Goal: Task Accomplishment & Management: Manage account settings

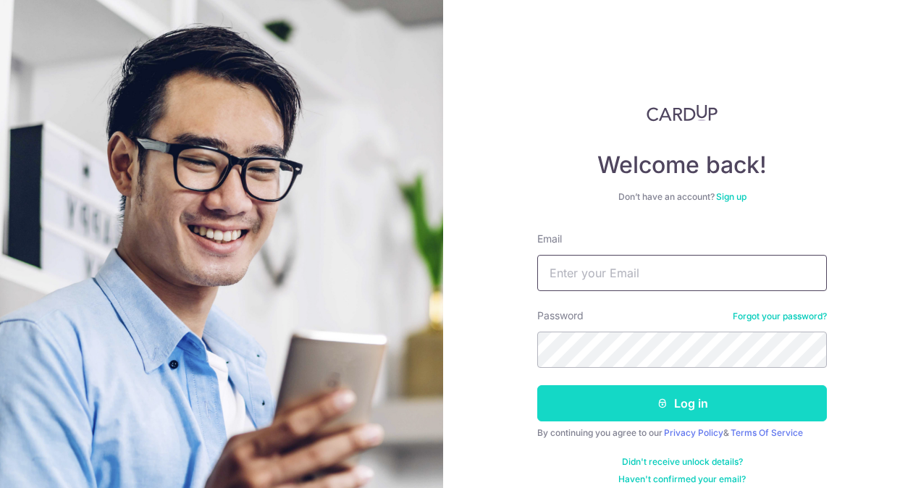
type input "[EMAIL_ADDRESS][DOMAIN_NAME]"
click at [664, 408] on button "Log in" at bounding box center [681, 403] width 289 height 36
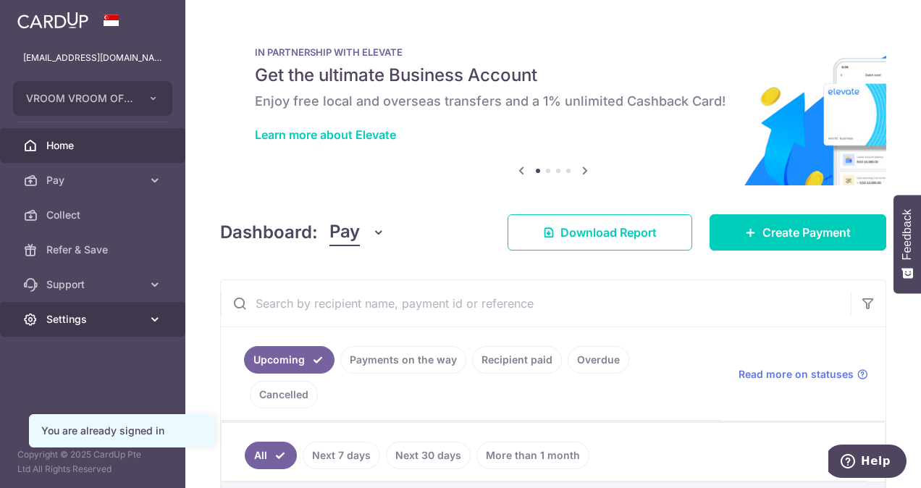
click at [100, 318] on span "Settings" at bounding box center [94, 319] width 96 height 14
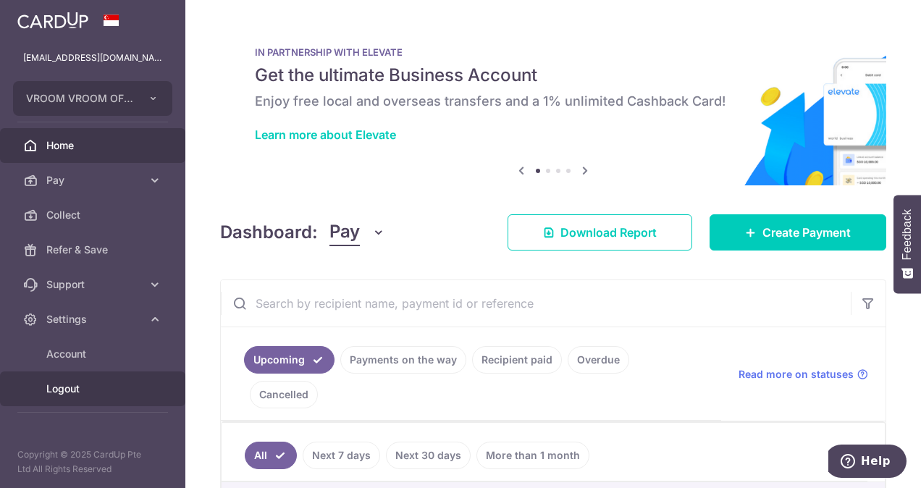
click at [93, 379] on link "Logout" at bounding box center [92, 388] width 185 height 35
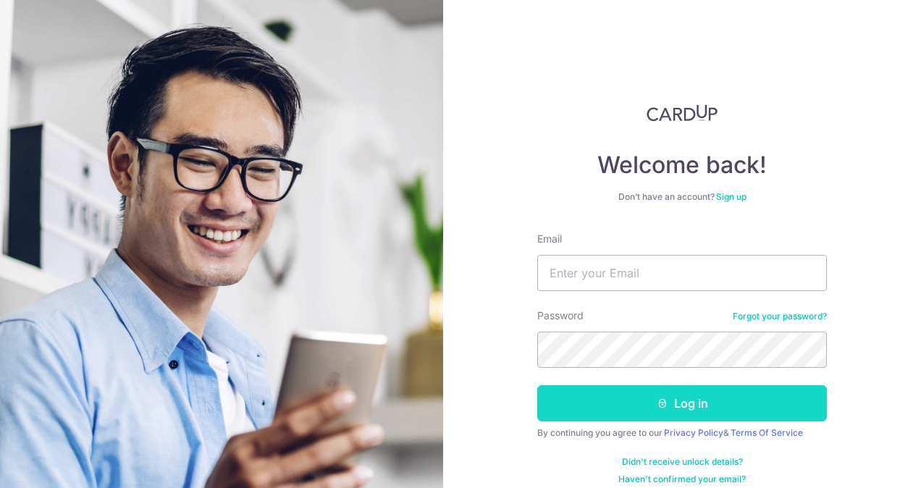
type input "[EMAIL_ADDRESS][DOMAIN_NAME]"
click at [656, 396] on button "Log in" at bounding box center [681, 403] width 289 height 36
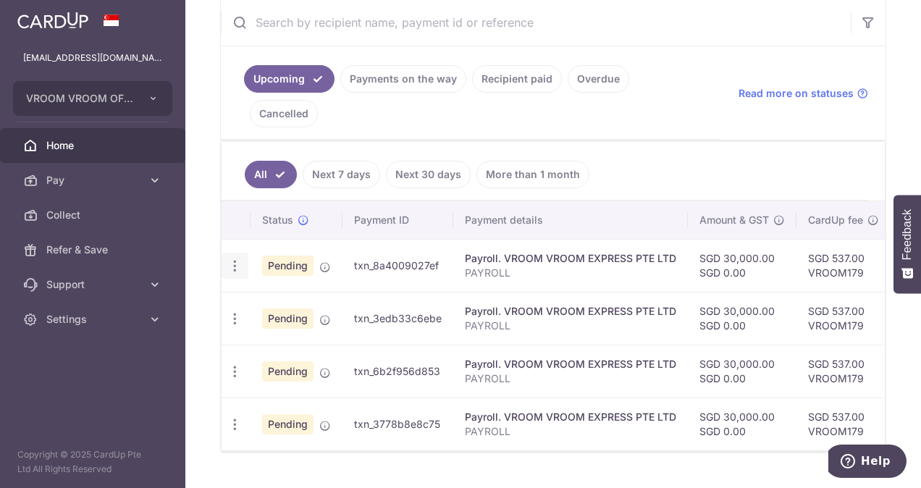
click at [236, 258] on icon "button" at bounding box center [234, 265] width 15 height 15
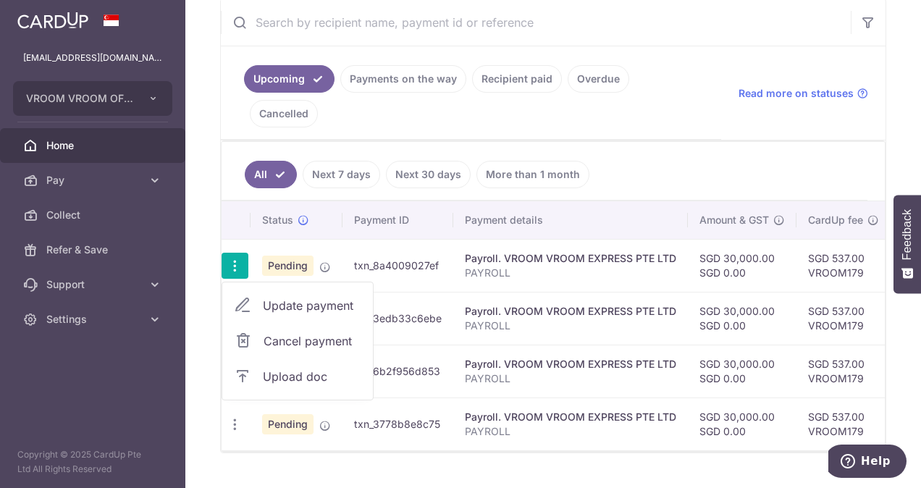
click at [302, 368] on span "Upload doc" at bounding box center [312, 376] width 98 height 17
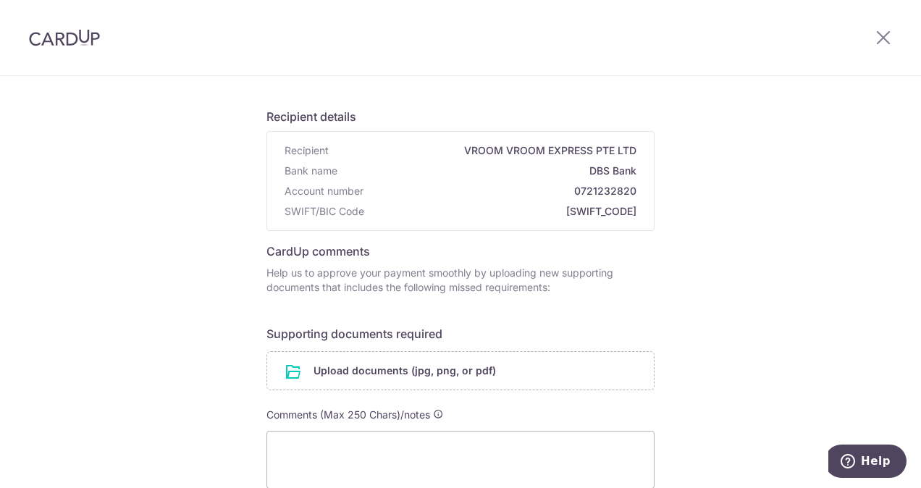
scroll to position [145, 0]
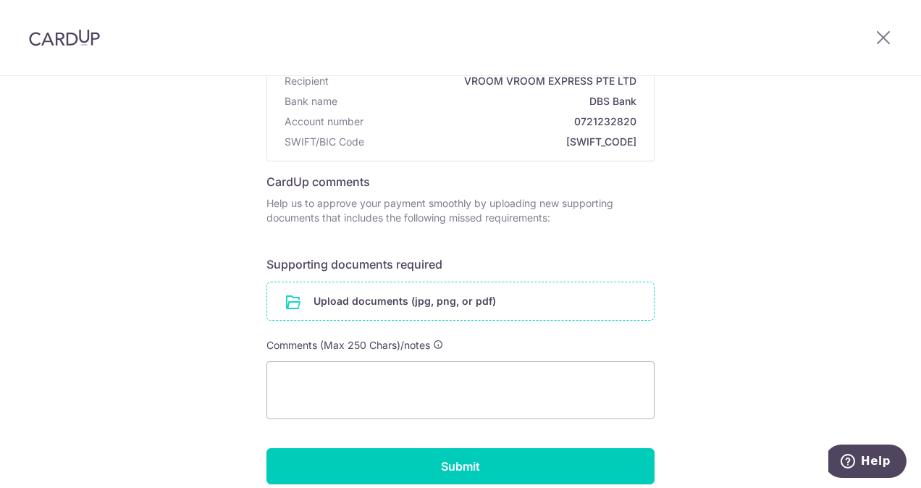
click at [425, 295] on input "file" at bounding box center [460, 301] width 386 height 38
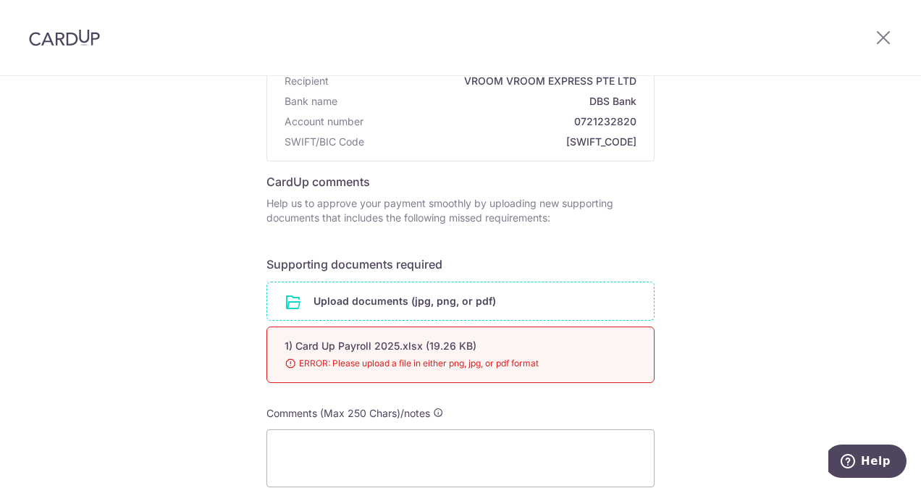
click at [419, 350] on div "1) Card Up Payroll 2025.xlsx (19.26 KB)" at bounding box center [442, 346] width 317 height 14
click at [341, 358] on span "ERROR: Please upload a file in either png, jpg, or pdf format" at bounding box center [442, 363] width 317 height 14
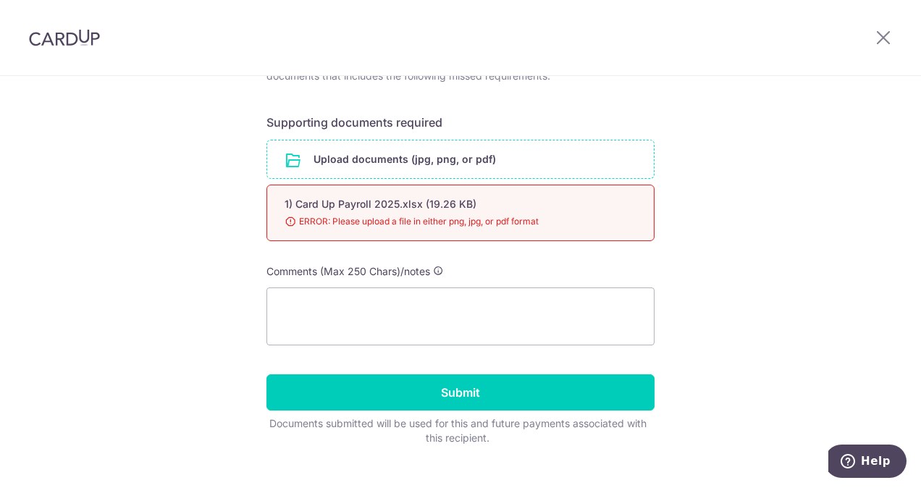
scroll to position [289, 0]
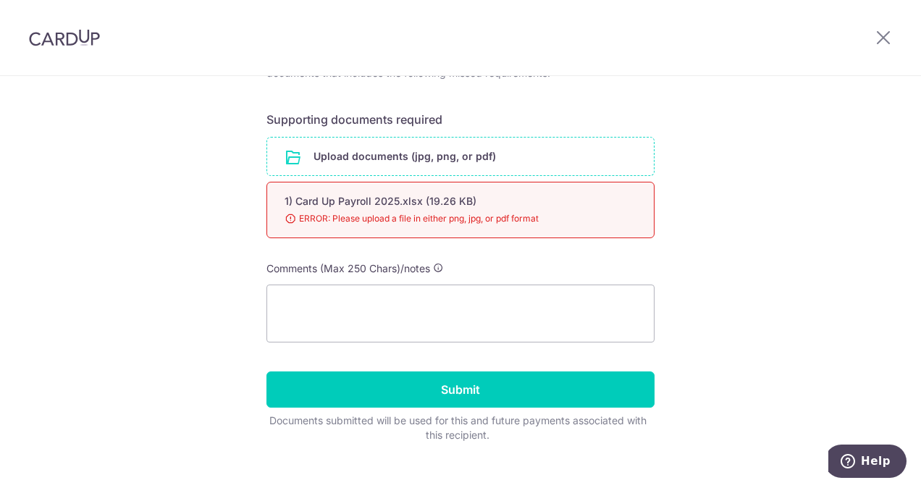
click at [517, 207] on div "1) Card Up Payroll 2025.xlsx (19.26 KB)" at bounding box center [442, 201] width 317 height 14
click at [518, 211] on span "ERROR: Please upload a file in either png, jpg, or pdf format" at bounding box center [442, 218] width 317 height 14
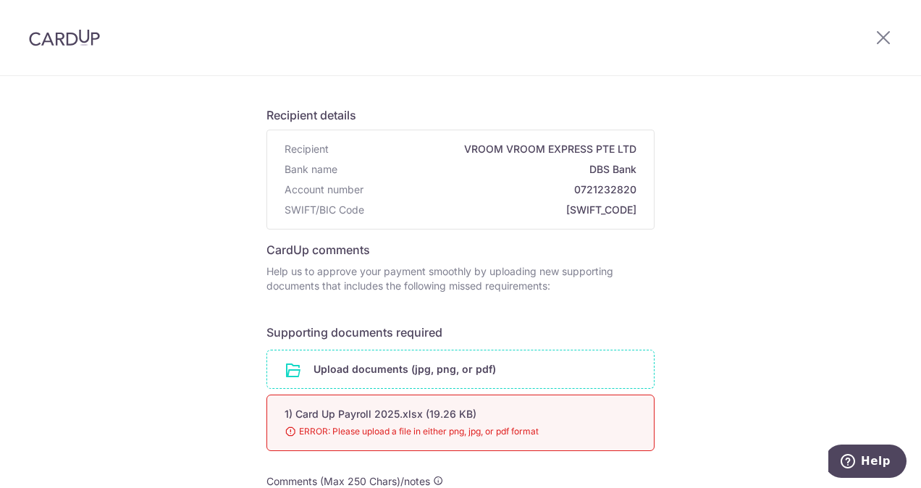
scroll to position [0, 0]
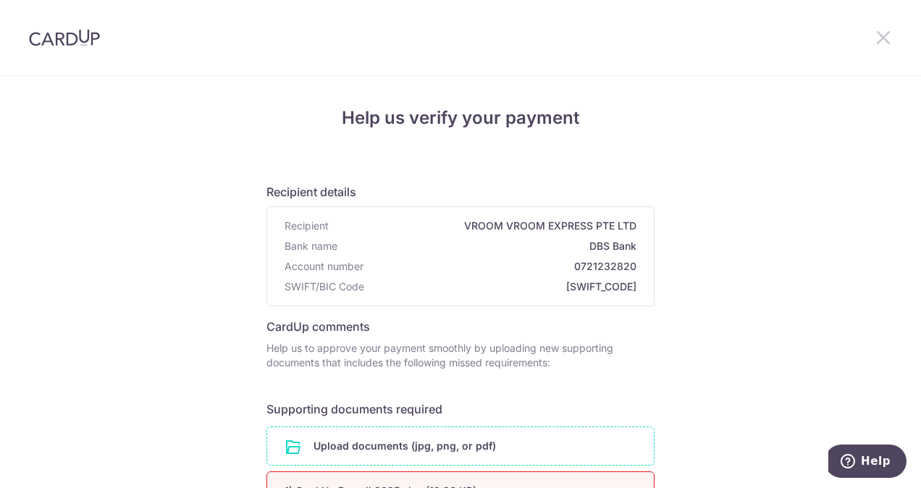
click at [879, 32] on icon at bounding box center [882, 37] width 17 height 18
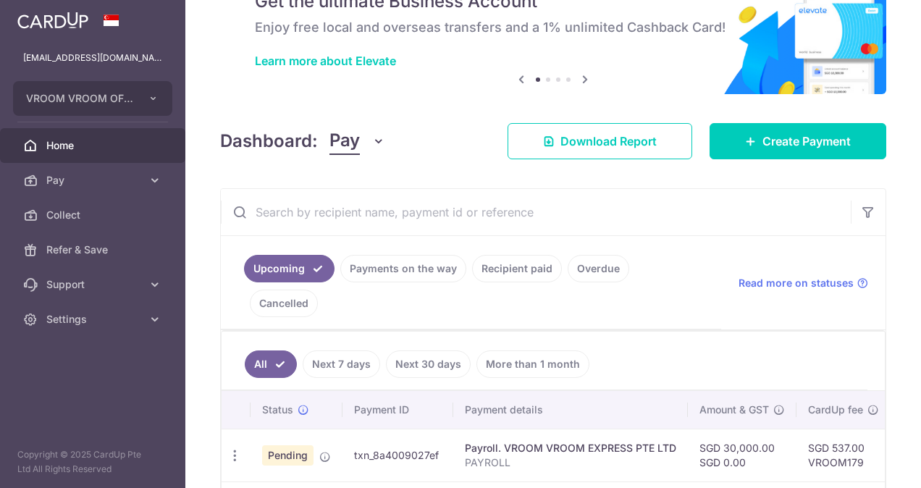
scroll to position [145, 0]
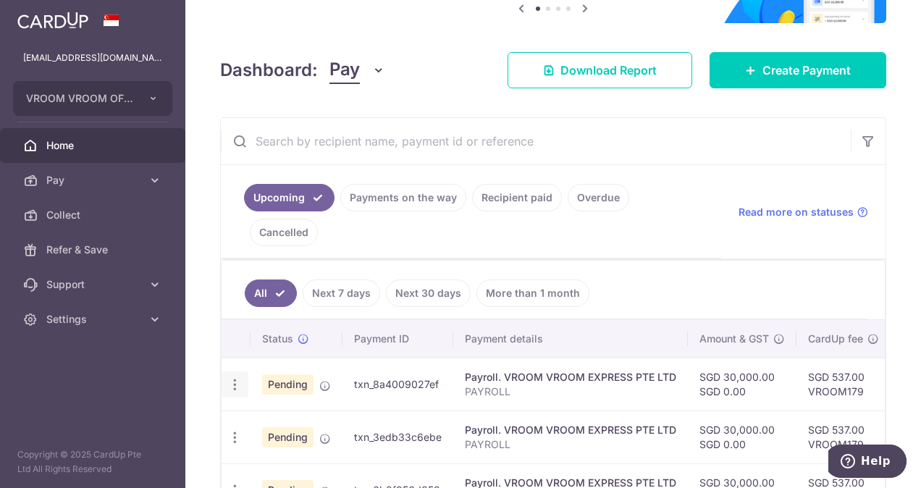
click at [237, 377] on icon "button" at bounding box center [234, 384] width 15 height 15
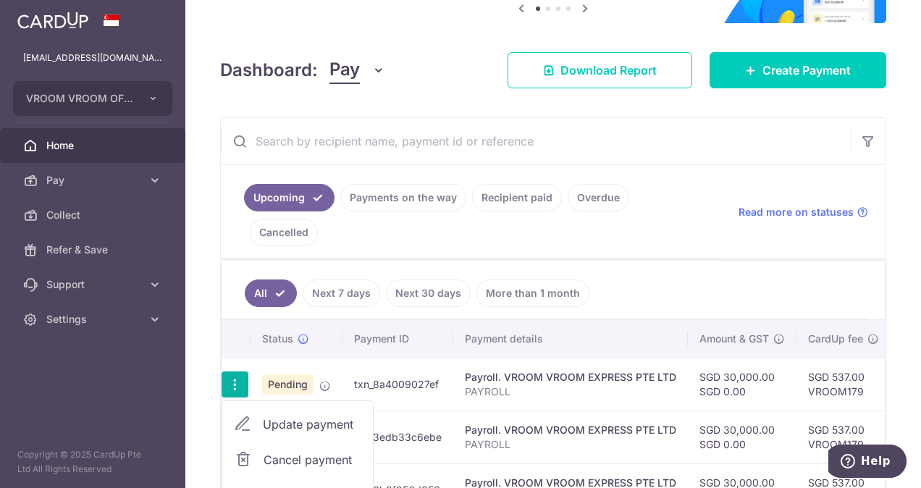
click at [311, 486] on span "Upload doc" at bounding box center [312, 494] width 98 height 17
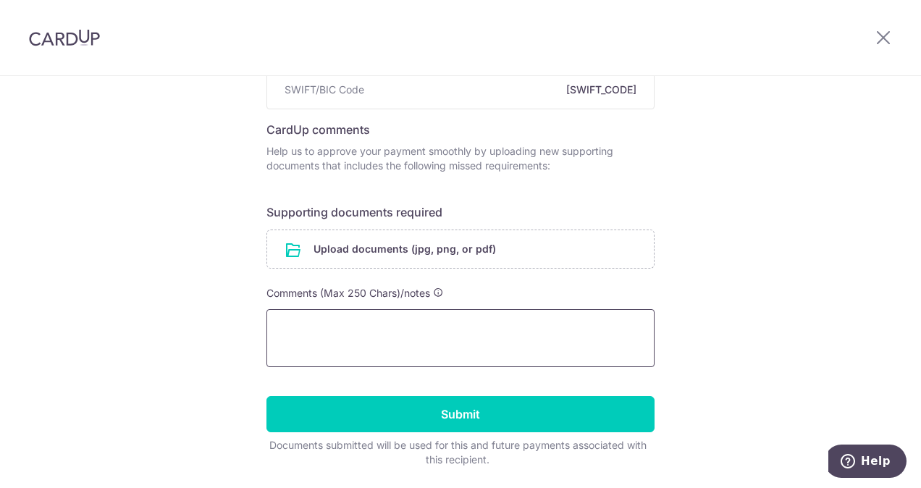
scroll to position [217, 0]
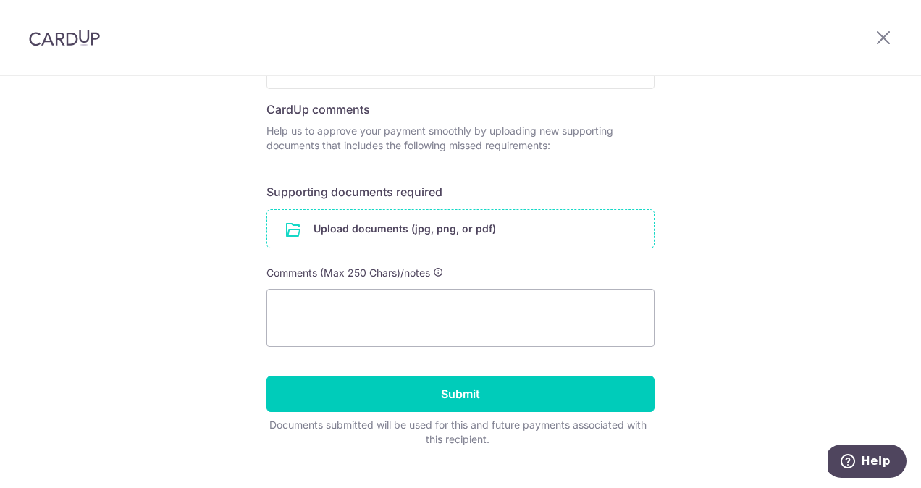
click at [439, 228] on input "file" at bounding box center [460, 229] width 386 height 38
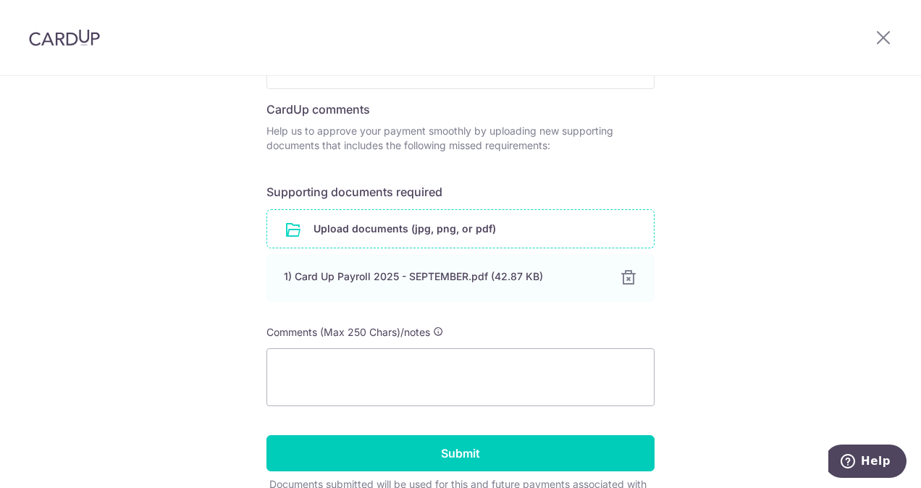
click at [447, 220] on input "file" at bounding box center [460, 229] width 386 height 38
click at [392, 224] on input "file" at bounding box center [460, 229] width 386 height 38
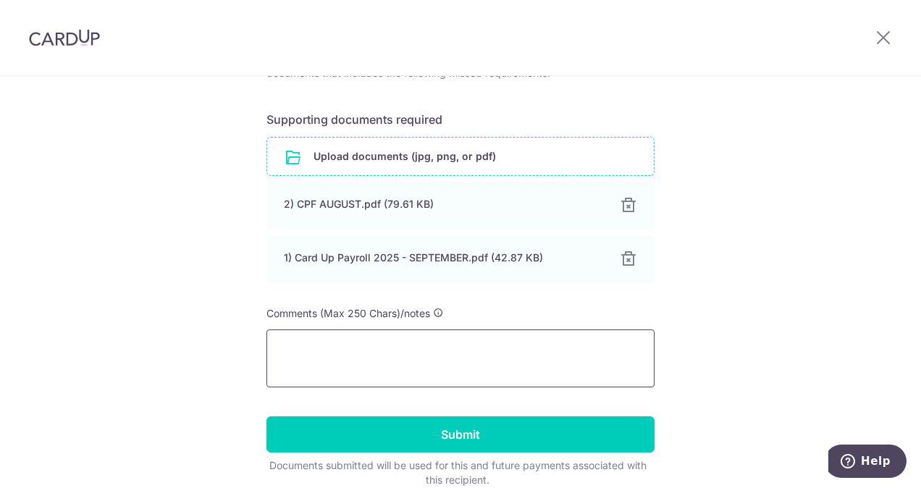
scroll to position [355, 0]
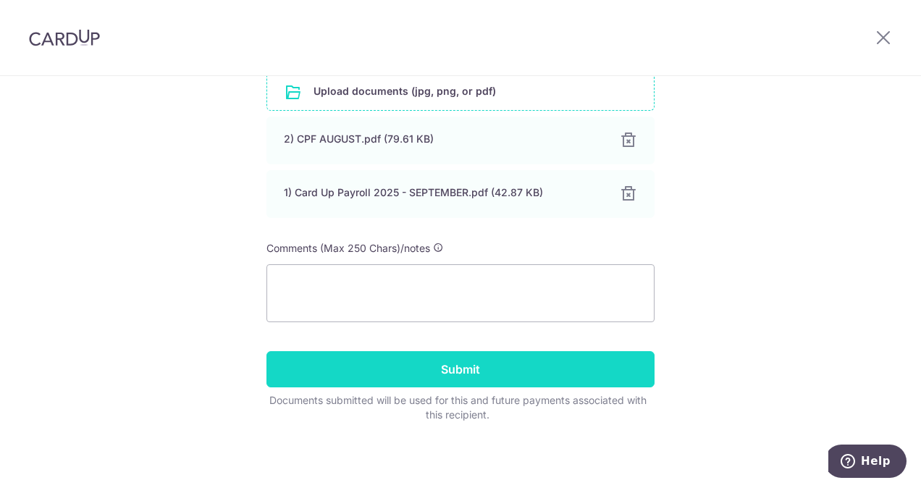
click at [510, 372] on input "Submit" at bounding box center [460, 369] width 388 height 36
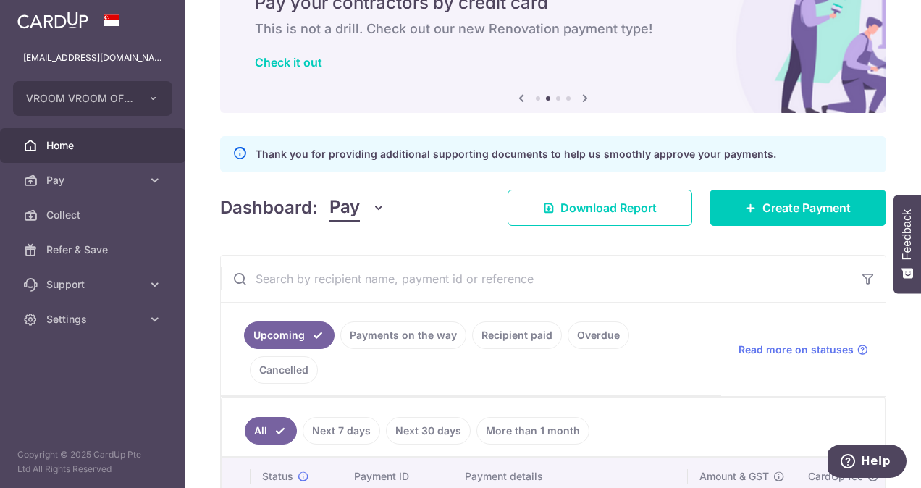
scroll to position [145, 0]
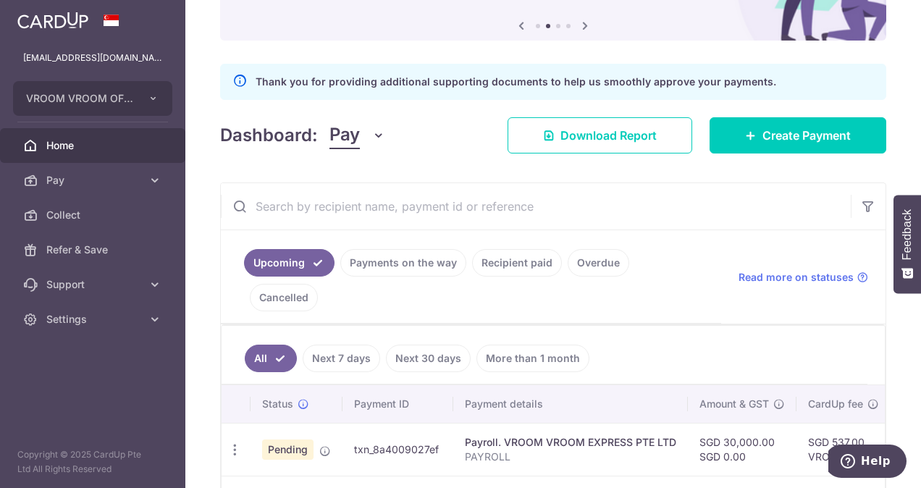
drag, startPoint x: 522, startPoint y: 486, endPoint x: 618, endPoint y: 498, distance: 96.9
click at [618, 487] on html "[EMAIL_ADDRESS][DOMAIN_NAME] VROOM VROOM OFFICE SERVICES Add new company VROOM …" at bounding box center [460, 244] width 921 height 488
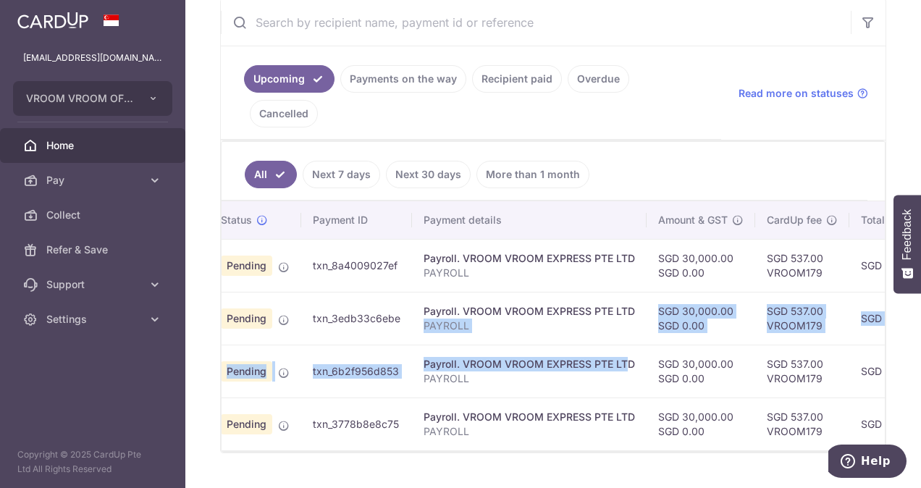
scroll to position [0, 54]
